Goal: Information Seeking & Learning: Check status

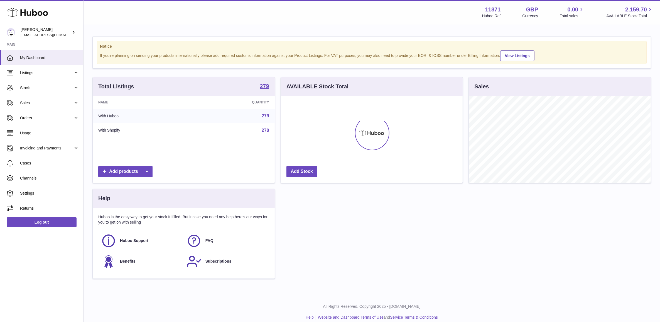
scroll to position [87, 181]
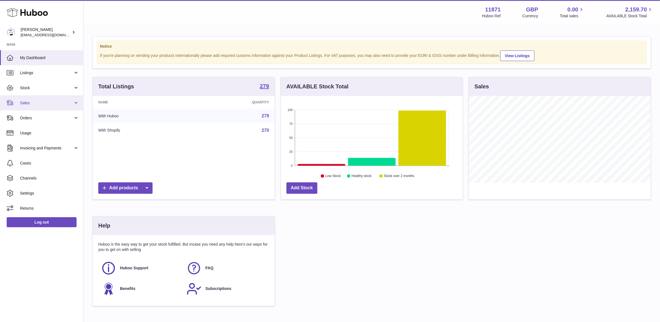
click at [45, 95] on link "Sales" at bounding box center [41, 102] width 83 height 15
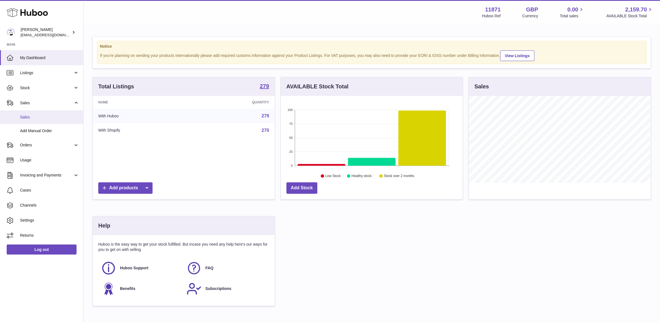
click at [51, 115] on span "Sales" at bounding box center [49, 116] width 59 height 5
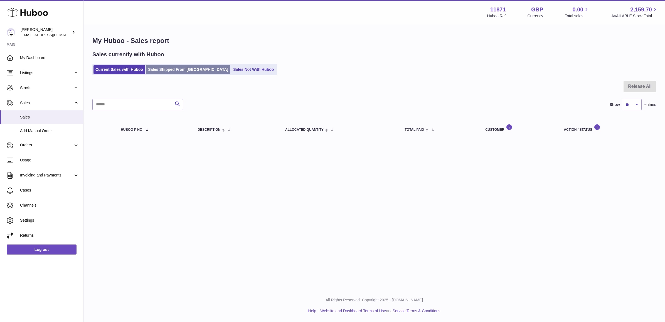
click at [161, 70] on link "Sales Shipped From Huboo" at bounding box center [188, 69] width 84 height 9
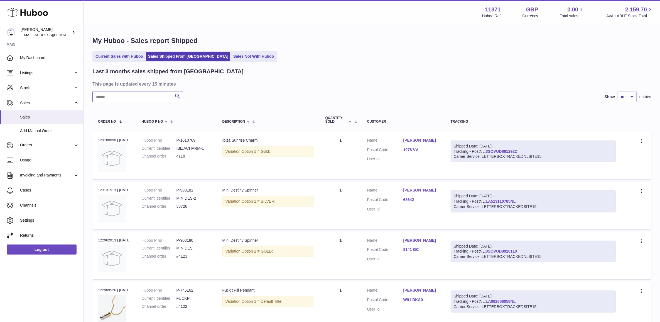
click at [132, 91] on input "text" at bounding box center [137, 96] width 91 height 11
type input "*****"
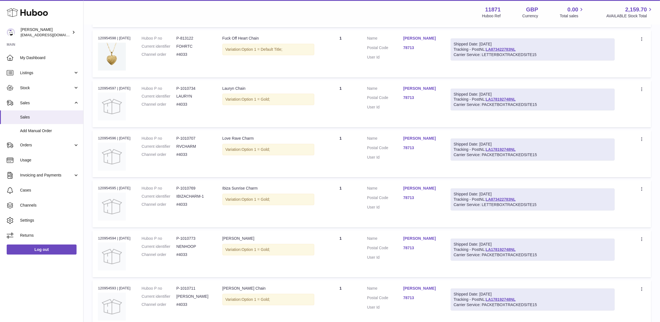
scroll to position [139, 0]
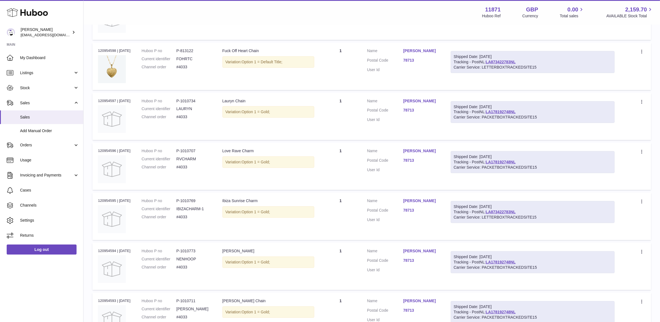
click at [187, 98] on dd "P-1010734" at bounding box center [193, 100] width 35 height 5
copy dl "P-1010734"
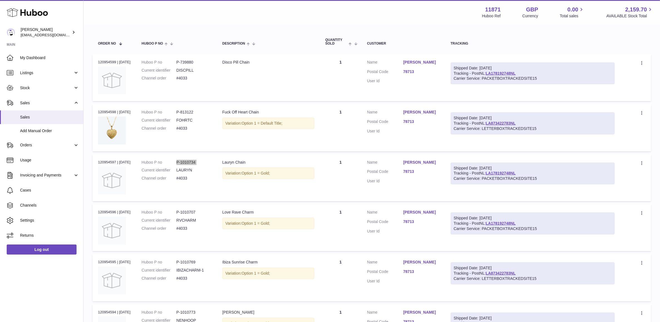
scroll to position [90, 0]
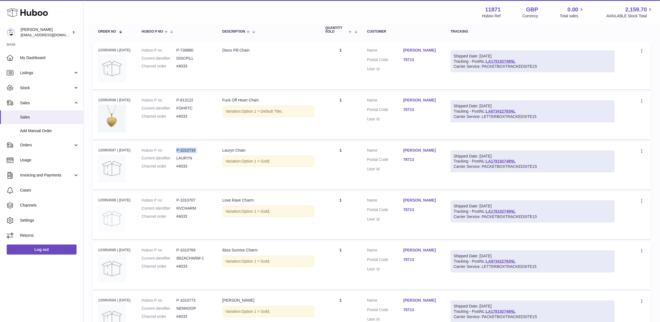
click at [119, 219] on img at bounding box center [112, 218] width 28 height 28
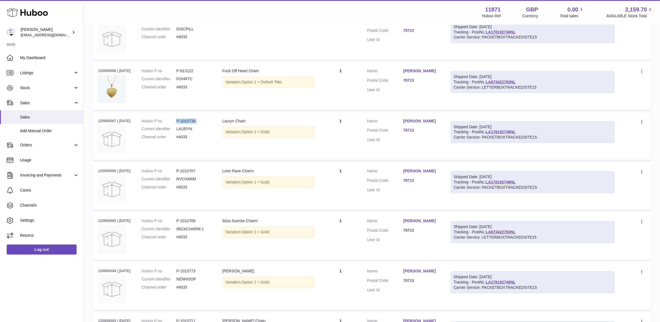
scroll to position [160, 0]
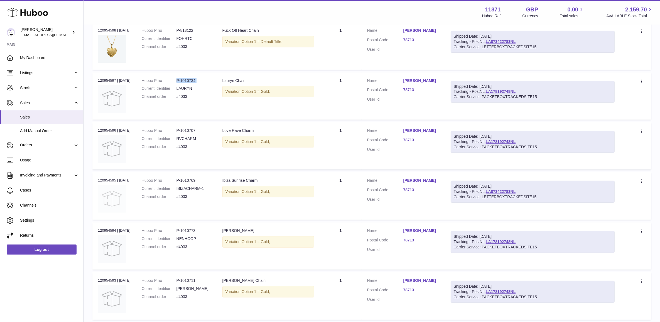
click at [106, 195] on img at bounding box center [112, 199] width 28 height 28
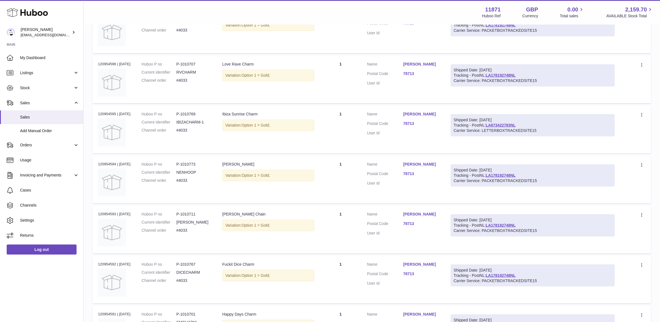
scroll to position [264, 0]
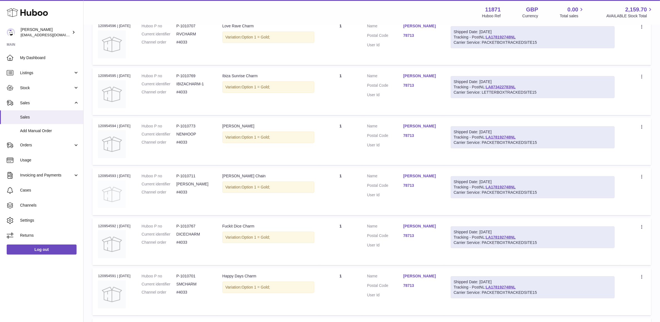
click at [105, 196] on img at bounding box center [112, 194] width 28 height 28
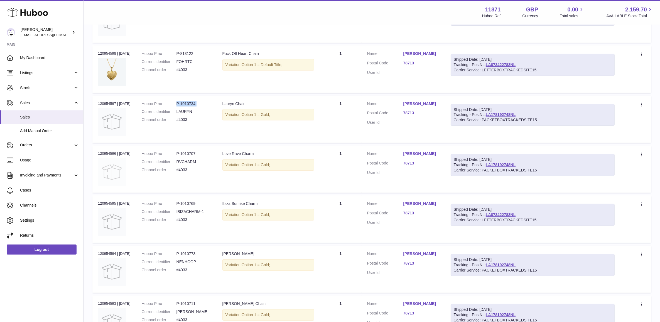
scroll to position [125, 0]
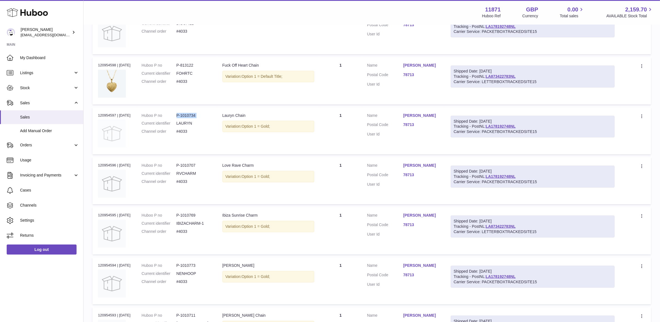
click at [113, 138] on img at bounding box center [112, 133] width 28 height 28
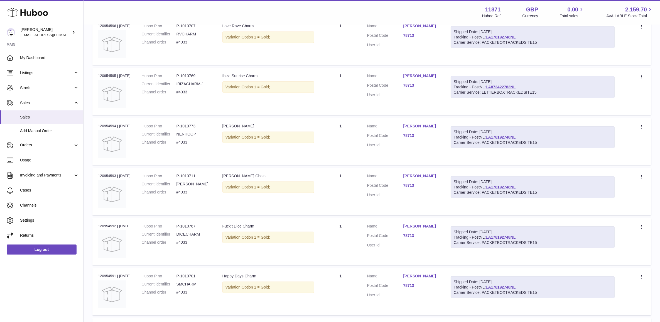
click at [188, 173] on dd "P-1010711" at bounding box center [193, 175] width 35 height 5
copy dd "1010711"
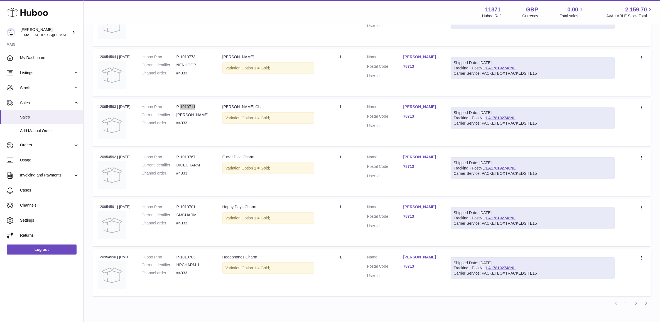
scroll to position [333, 0]
click at [187, 205] on dd "P-1010701" at bounding box center [193, 205] width 35 height 5
copy dd "1010701"
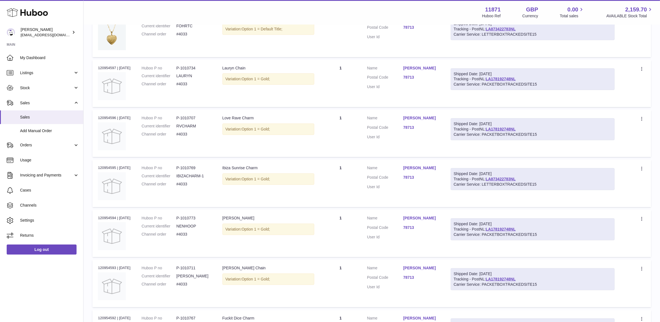
scroll to position [160, 0]
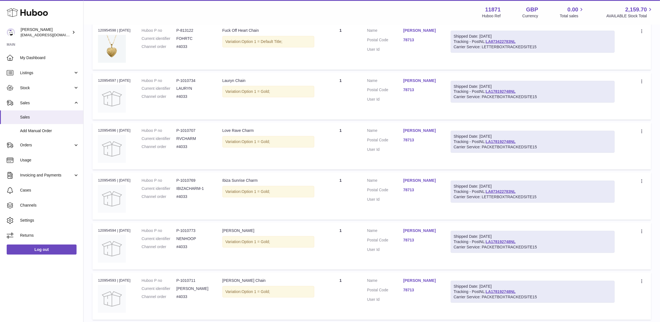
click at [193, 129] on dd "P-1010707" at bounding box center [193, 130] width 35 height 5
copy dd "1010707"
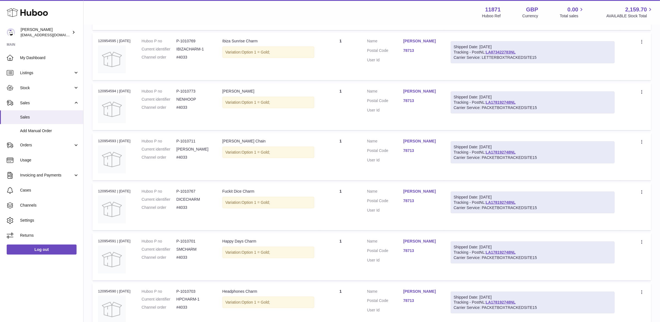
scroll to position [333, 0]
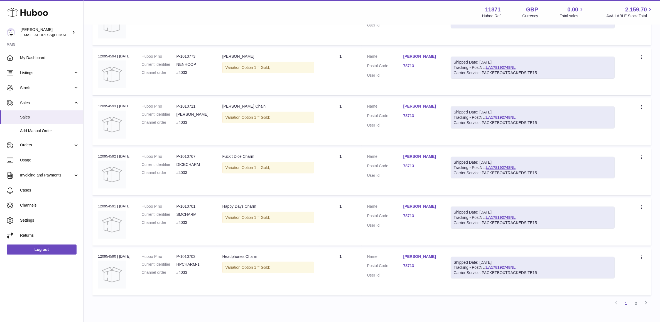
click at [187, 254] on dd "P-1010703" at bounding box center [193, 256] width 35 height 5
copy dd "1010703"
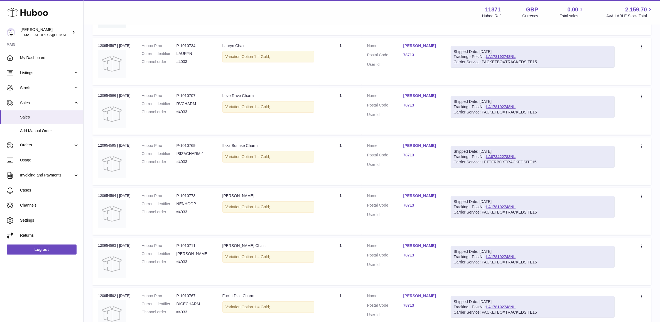
scroll to position [160, 0]
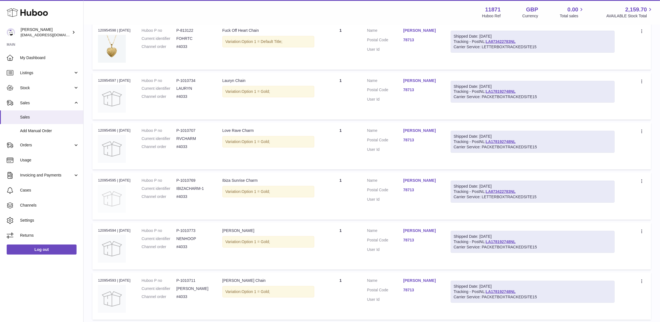
click at [112, 204] on img at bounding box center [112, 199] width 28 height 28
click at [192, 181] on dd "P-1010769" at bounding box center [193, 180] width 35 height 5
copy dd "1010769"
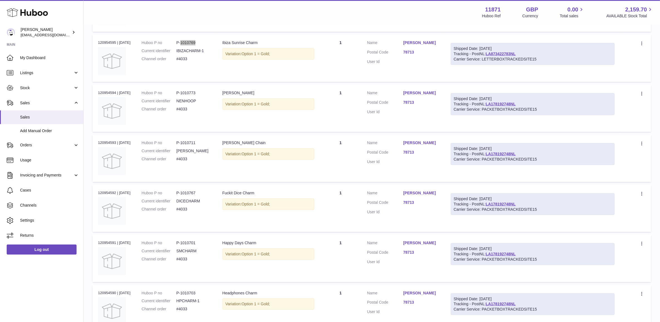
scroll to position [299, 0]
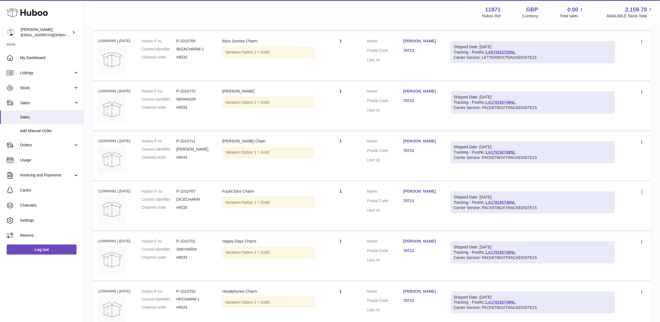
click at [195, 192] on dd "P-1010767" at bounding box center [193, 190] width 35 height 5
copy dd "1010767"
click at [122, 216] on img at bounding box center [112, 209] width 28 height 28
click at [183, 205] on dd "#4033" at bounding box center [193, 207] width 35 height 5
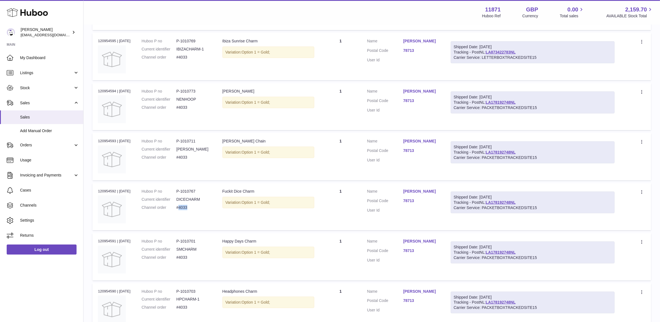
click at [183, 205] on dd "#4033" at bounding box center [193, 207] width 35 height 5
copy tr "#4033 Description"
click at [106, 189] on div "Order no 120954592 | 13th Jul" at bounding box center [114, 190] width 33 height 5
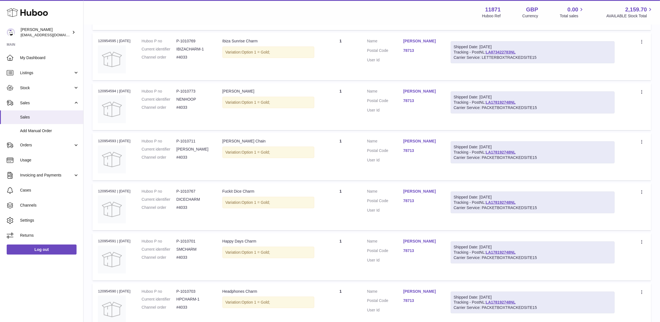
copy div "120954592"
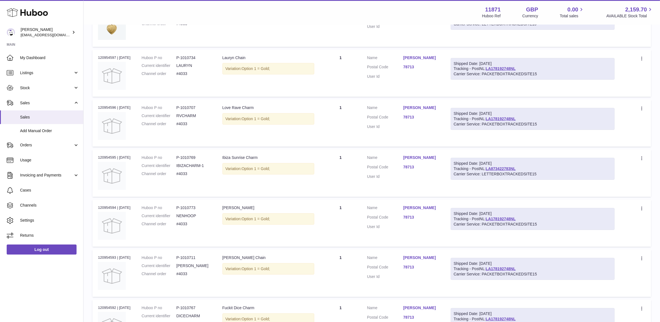
scroll to position [0, 0]
